Goal: Register for event/course

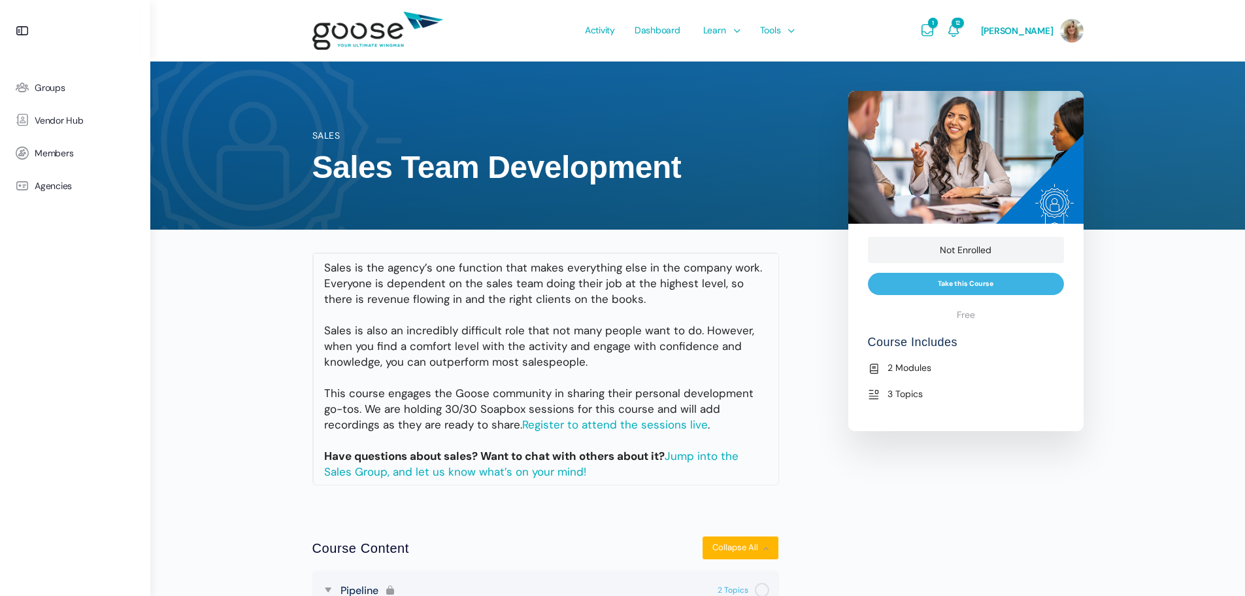
click at [585, 420] on link "Register to attend the sessions live" at bounding box center [615, 424] width 186 height 14
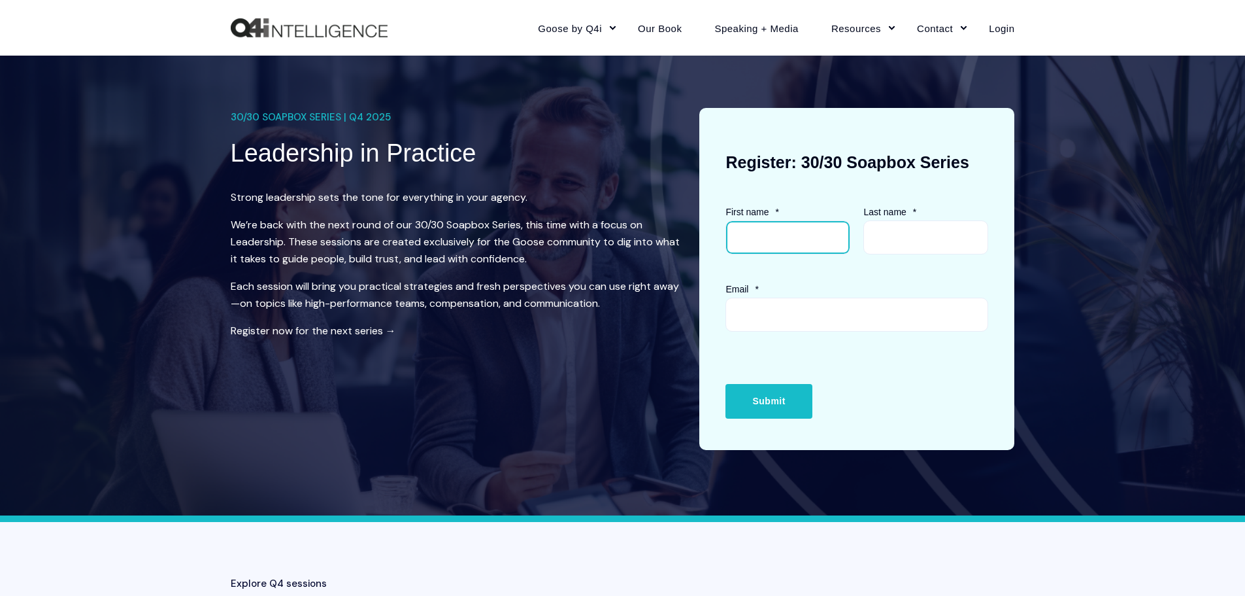
click at [785, 239] on input "First name *" at bounding box center [788, 237] width 125 height 34
type input "Casey"
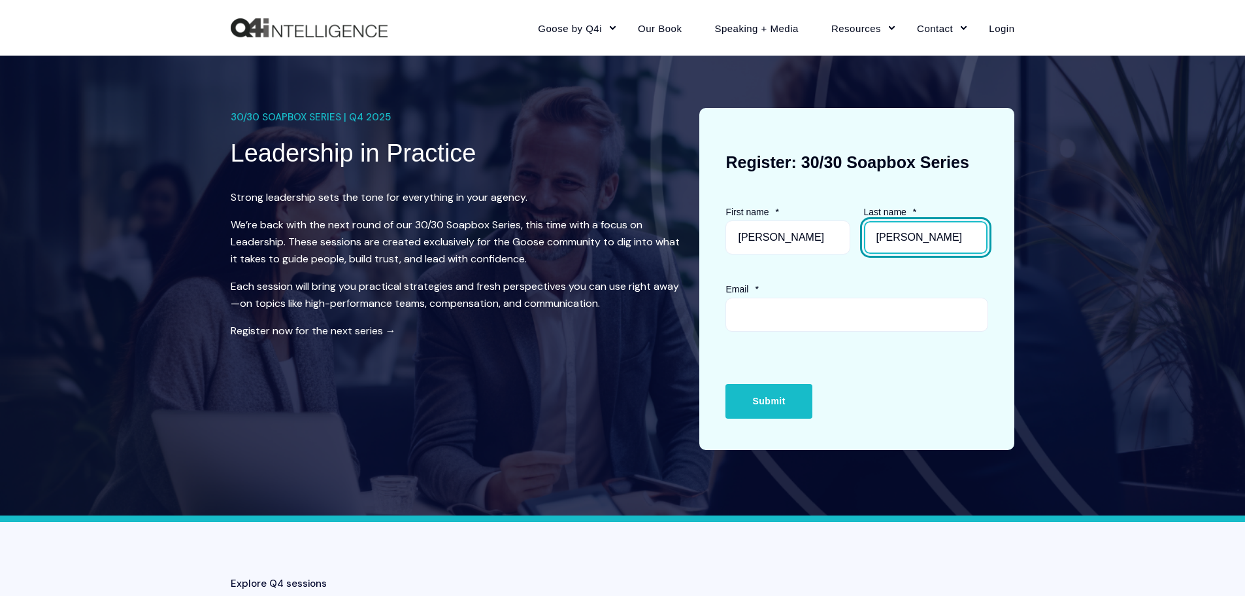
type input "Meserve"
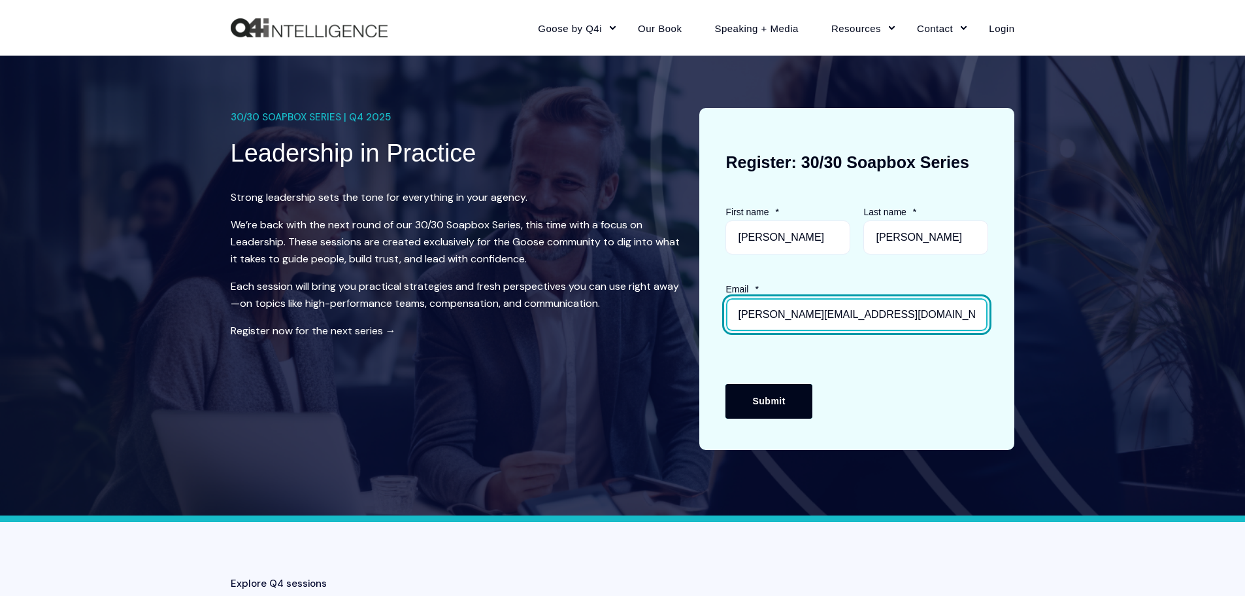
type input "casey@beaconpath.com"
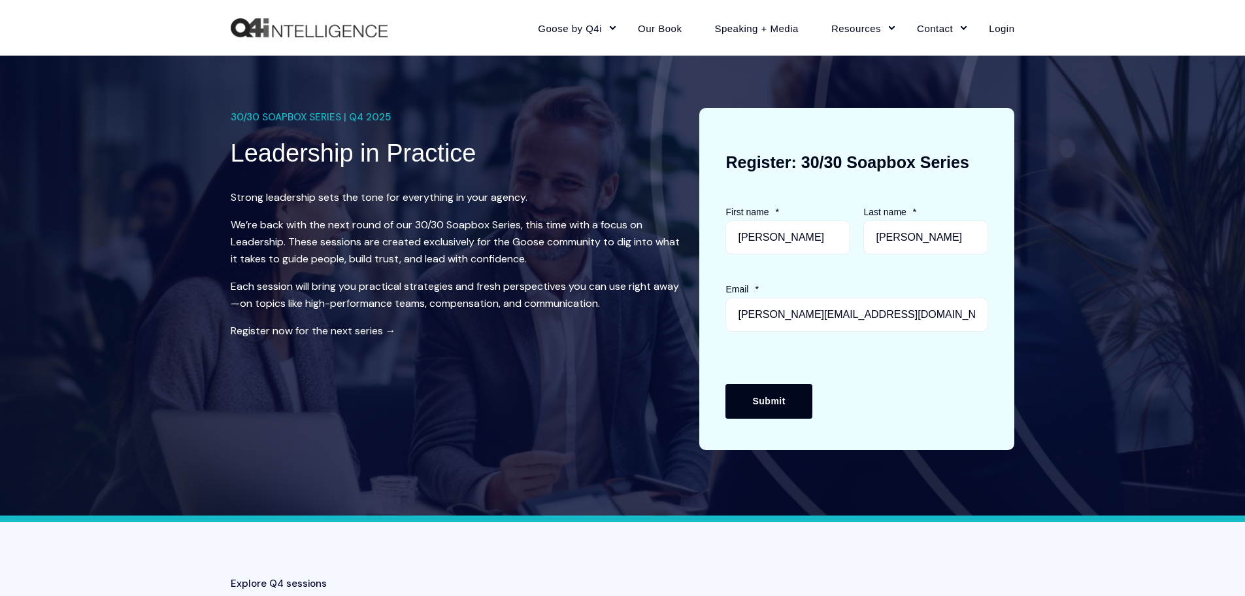
click at [763, 392] on input "Submit" at bounding box center [769, 401] width 86 height 34
